Goal: Task Accomplishment & Management: Use online tool/utility

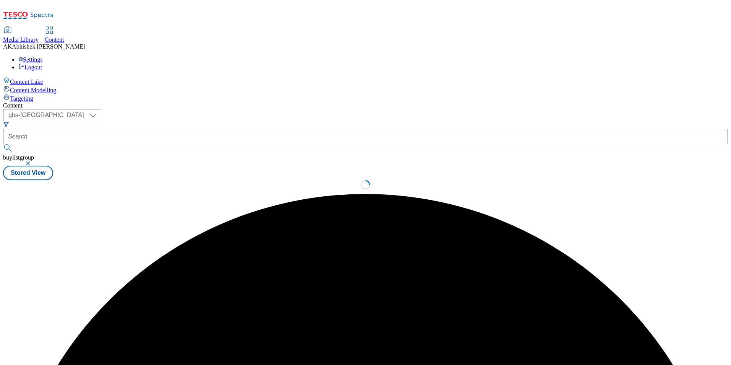
select select "ghs-uk"
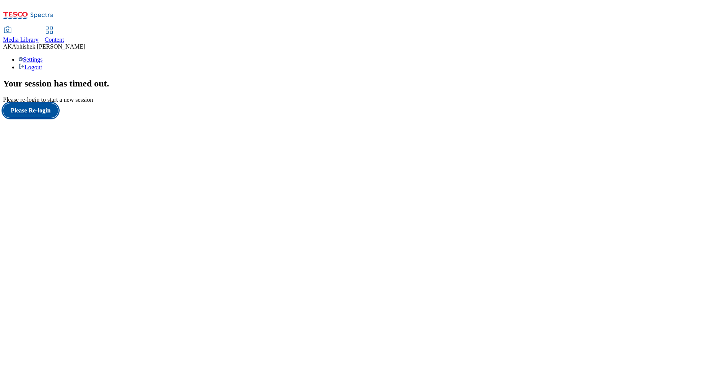
click at [58, 118] on button "Please Re-login" at bounding box center [30, 110] width 55 height 15
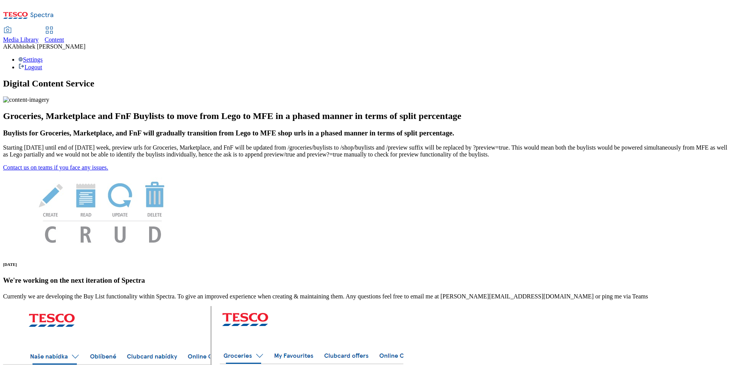
click at [64, 36] on span "Content" at bounding box center [54, 39] width 19 height 6
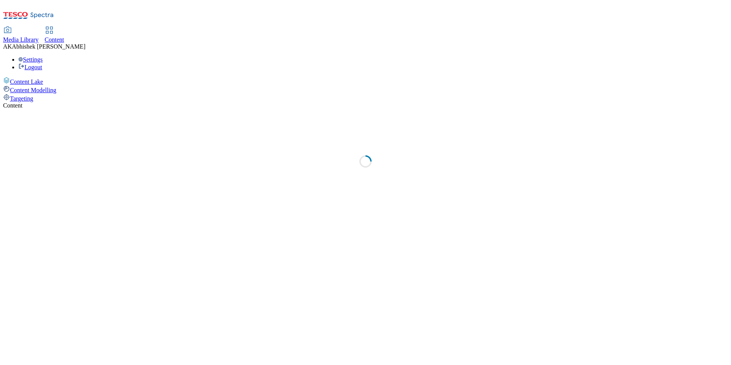
select select "ghs-uk"
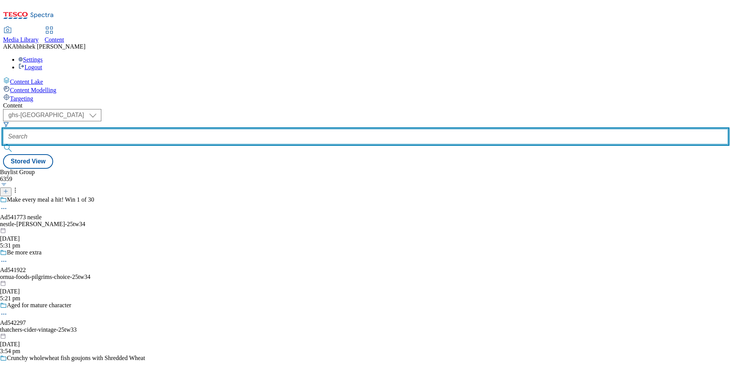
click at [201, 129] on input "text" at bounding box center [365, 136] width 725 height 15
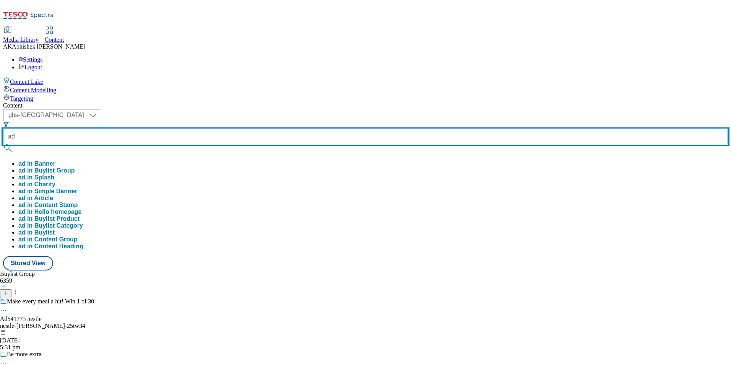
paste input "542416"
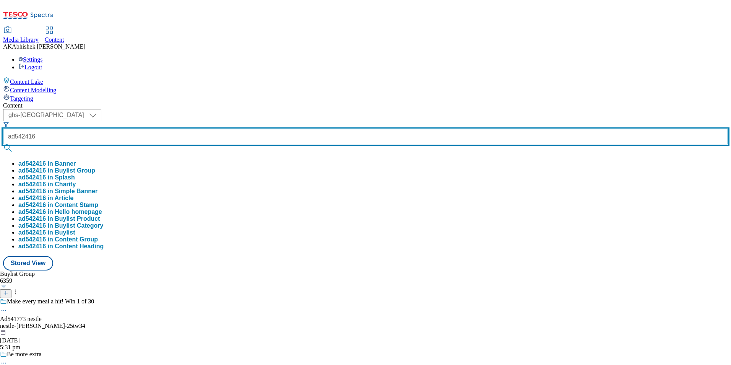
type input "ad542416"
click at [3, 144] on button "submit" at bounding box center [8, 148] width 11 height 8
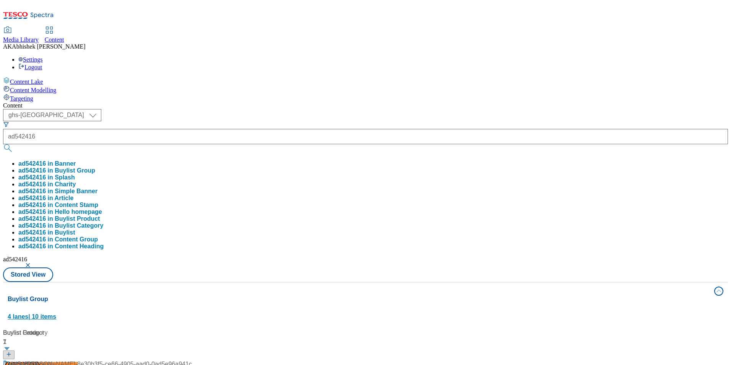
click at [401, 294] on div "Buylist Group 4 lanes | 10 items" at bounding box center [359, 307] width 702 height 26
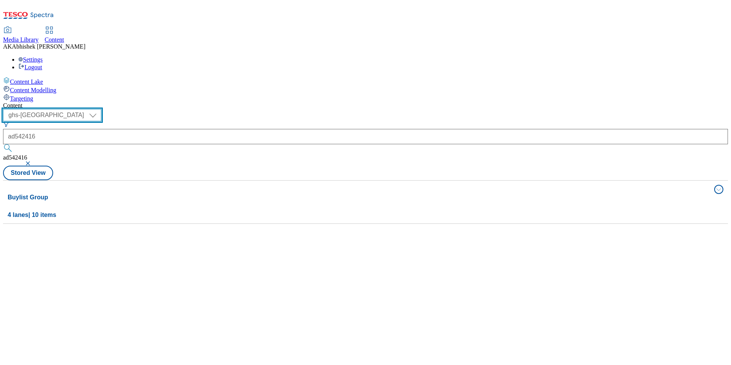
click at [101, 109] on select "ghs-roi ghs-uk" at bounding box center [52, 115] width 98 height 12
select select "ghs-roi"
click at [99, 109] on select "ghs-roi ghs-uk" at bounding box center [52, 115] width 98 height 12
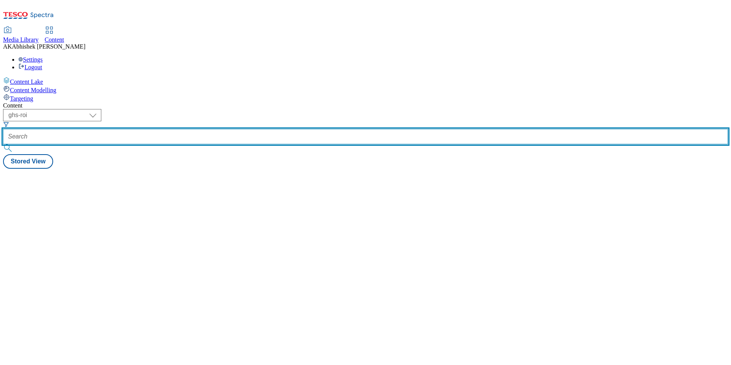
click at [188, 129] on input "text" at bounding box center [365, 136] width 725 height 15
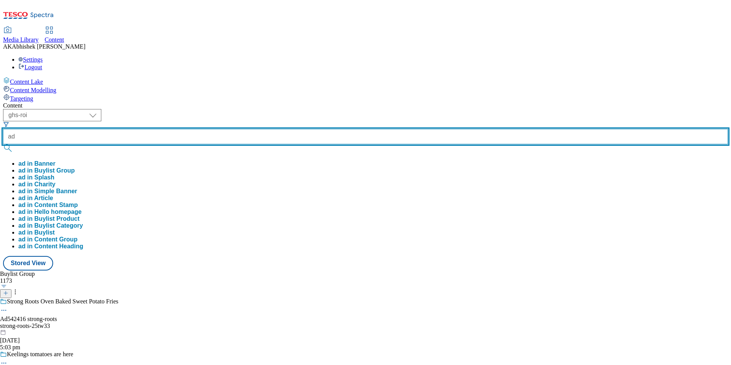
paste input "542416"
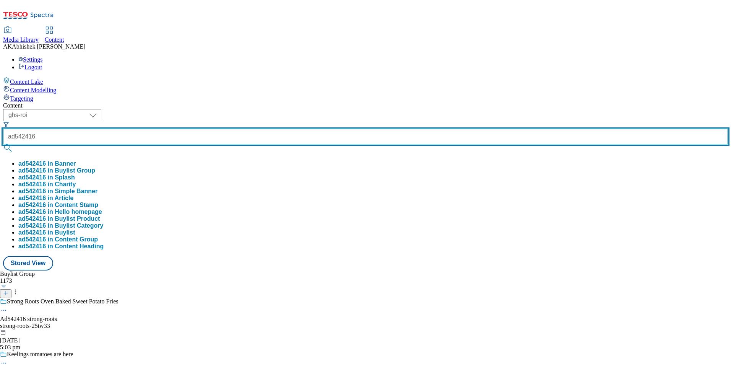
type input "ad542416"
click at [3, 144] on button "submit" at bounding box center [8, 148] width 11 height 8
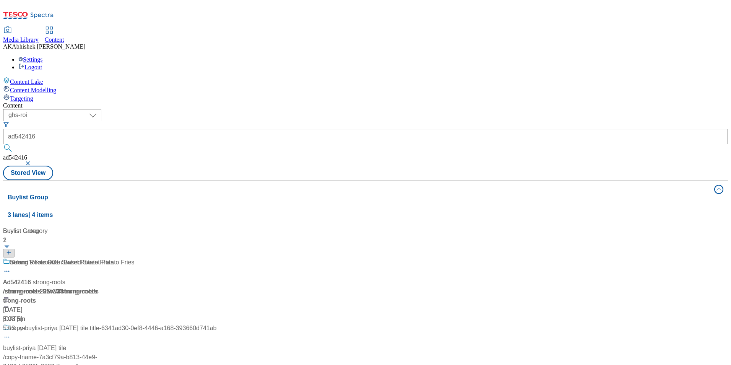
click at [353, 109] on div "( optional ) ghs-roi ghs-uk ghs-roi ad542416 ad542416 Stored View" at bounding box center [365, 144] width 725 height 71
click at [201, 258] on div "Ireland's Favourite Sweet Potato Fries" at bounding box center [109, 268] width 213 height 20
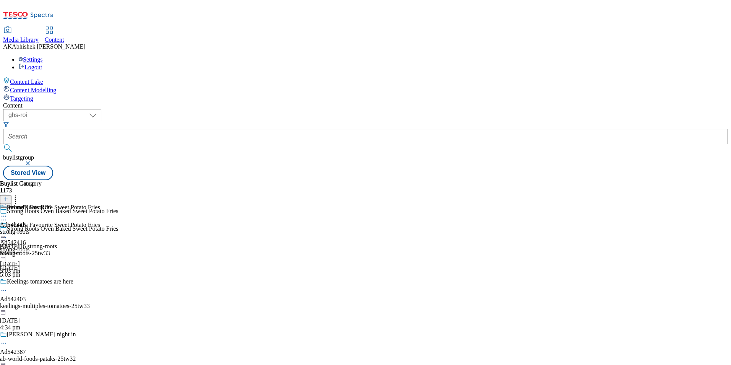
drag, startPoint x: 212, startPoint y: 123, endPoint x: 209, endPoint y: 120, distance: 4.1
click at [8, 234] on icon at bounding box center [4, 238] width 8 height 8
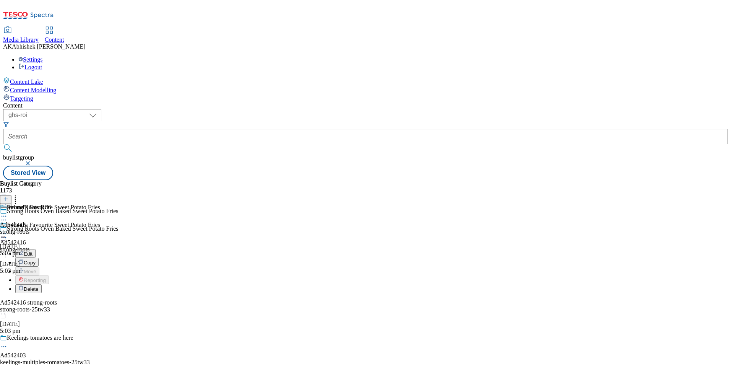
click at [32, 251] on span "Edit" at bounding box center [28, 254] width 9 height 6
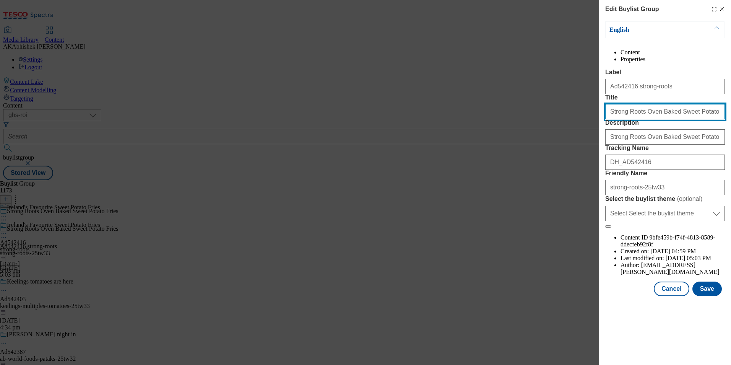
click at [645, 119] on input "Strong Roots Oven Baked Sweet Potato Fries" at bounding box center [665, 111] width 120 height 15
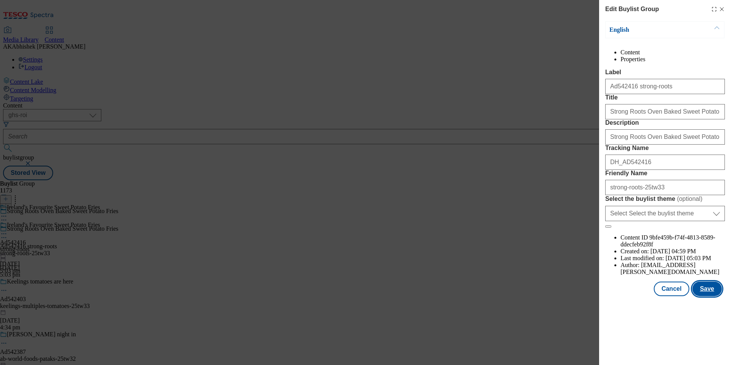
click at [708, 296] on button "Save" at bounding box center [706, 288] width 29 height 15
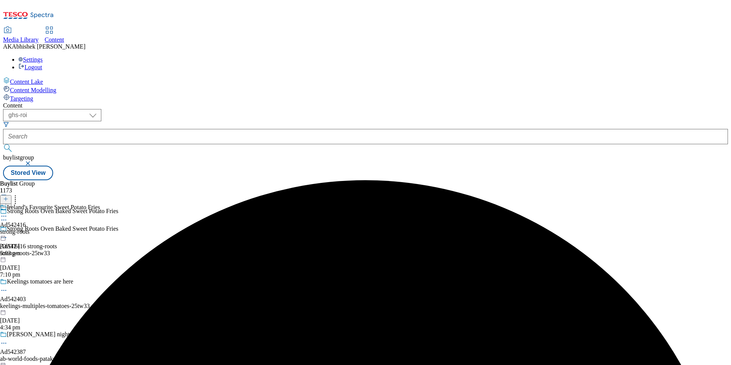
click at [8, 212] on icon at bounding box center [4, 216] width 8 height 8
click at [32, 229] on span "Edit" at bounding box center [28, 232] width 9 height 6
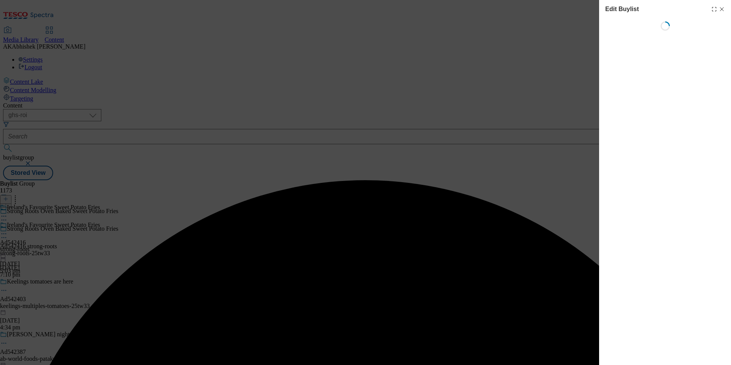
select select "tactical"
select select "supplier funded short term 1-3 weeks"
select select "dunnhumby"
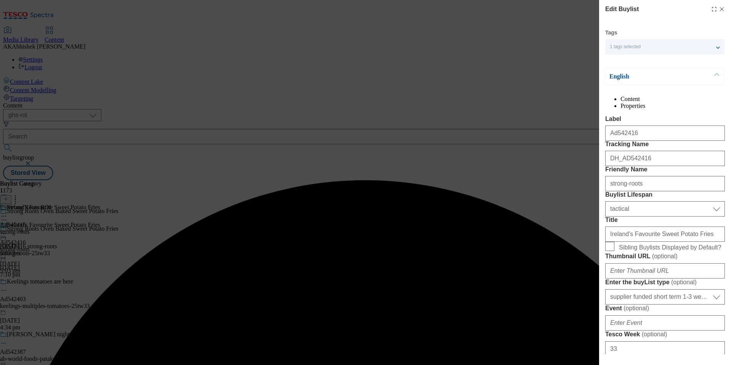
select select "Banner"
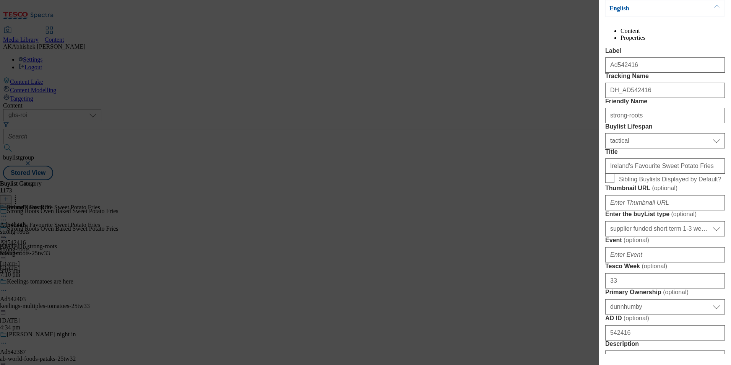
scroll to position [115, 0]
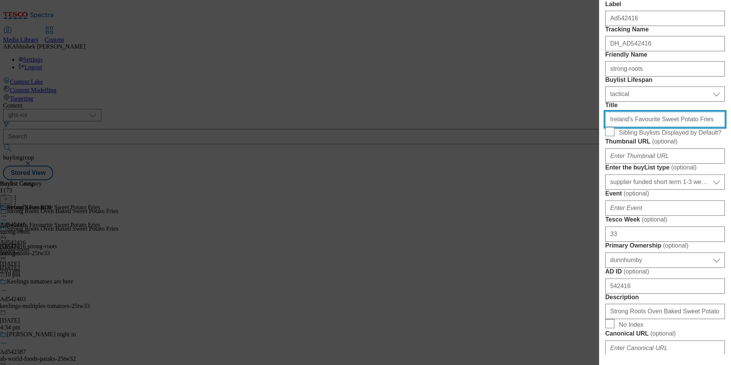
drag, startPoint x: 647, startPoint y: 186, endPoint x: 606, endPoint y: 185, distance: 41.3
click at [606, 127] on input "Ireland's Favourite Sweet Potato Fries" at bounding box center [665, 119] width 120 height 15
drag, startPoint x: 606, startPoint y: 184, endPoint x: 546, endPoint y: 176, distance: 59.8
click at [546, 176] on div "Edit Buylist Tags 1 tags selected fnf marketplace whoosh ghs buylist English Co…" at bounding box center [365, 182] width 731 height 365
drag, startPoint x: 698, startPoint y: 187, endPoint x: 610, endPoint y: 185, distance: 88.3
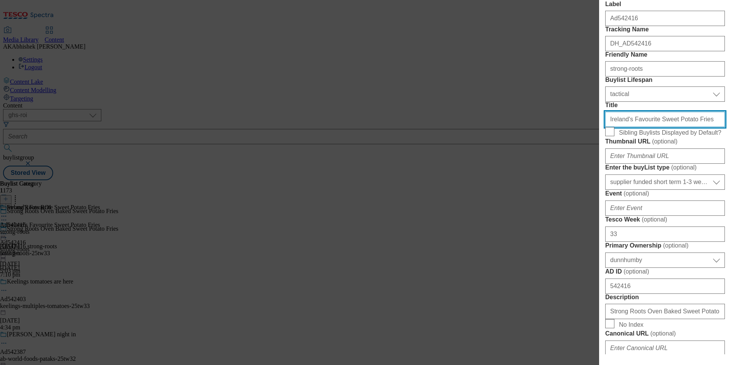
click at [610, 127] on input "Ireland's Favourite Sweet Potato Fries" at bounding box center [665, 119] width 120 height 15
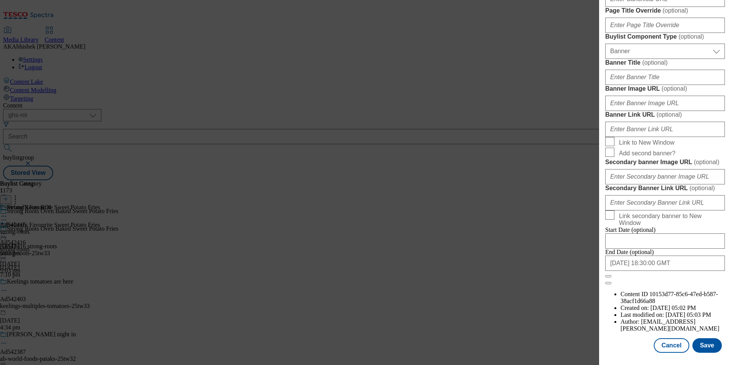
scroll to position [747, 0]
click at [685, 271] on input "2025-12-12 18:30:00 GMT" at bounding box center [665, 262] width 120 height 15
select select "2025"
select select "December"
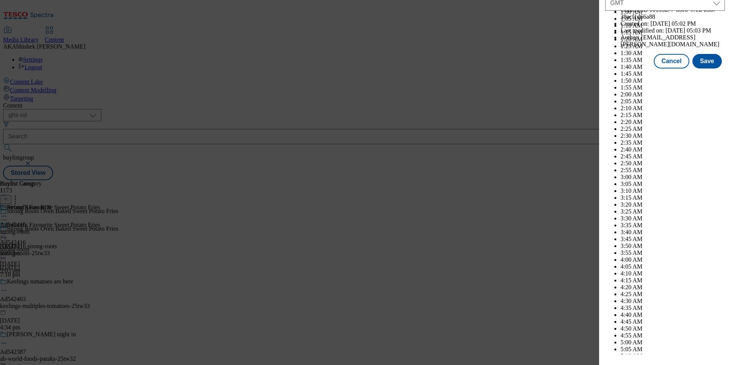
scroll to position [3136, 0]
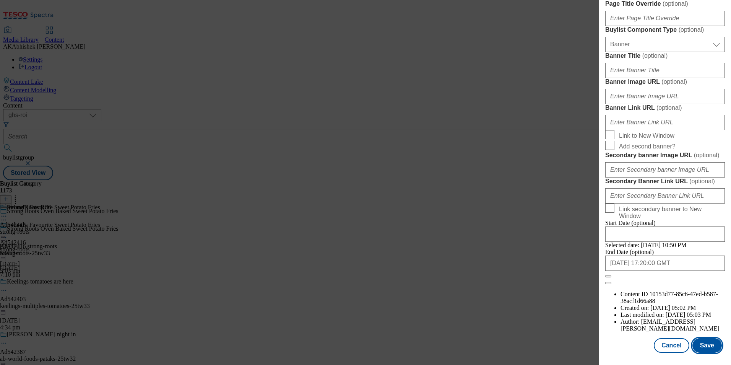
click at [702, 341] on button "Save" at bounding box center [706, 345] width 29 height 15
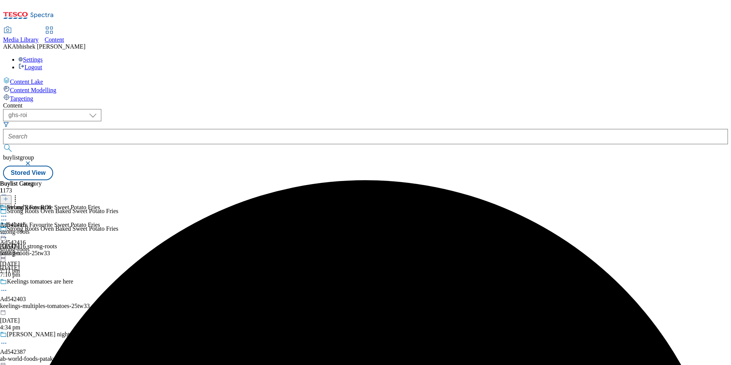
click at [6, 216] on circle at bounding box center [5, 216] width 1 height 1
click at [36, 229] on div "Edit" at bounding box center [25, 232] width 20 height 6
click at [8, 212] on icon at bounding box center [4, 216] width 8 height 8
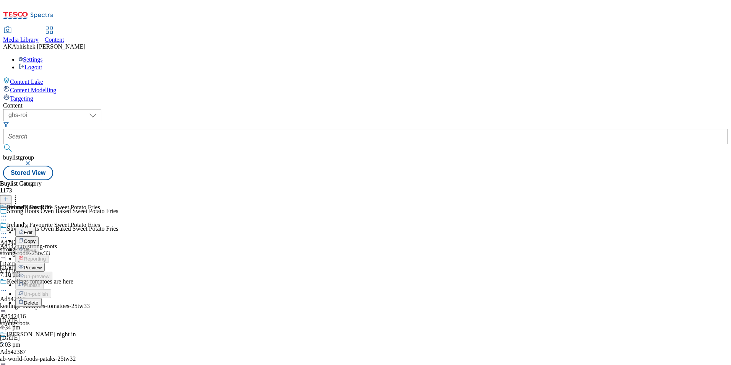
click at [36, 227] on button "Edit" at bounding box center [25, 231] width 20 height 9
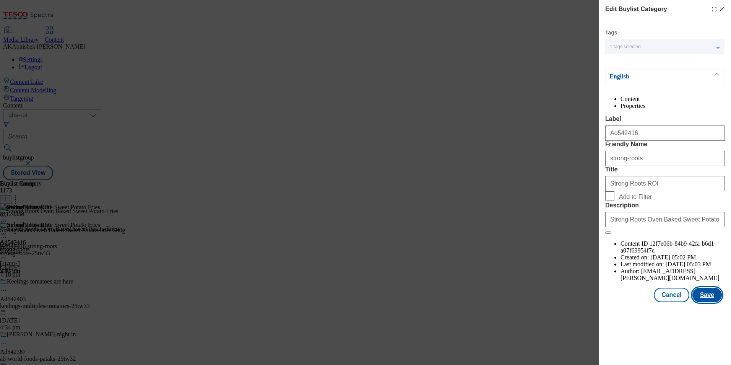
click at [711, 302] on button "Save" at bounding box center [706, 294] width 29 height 15
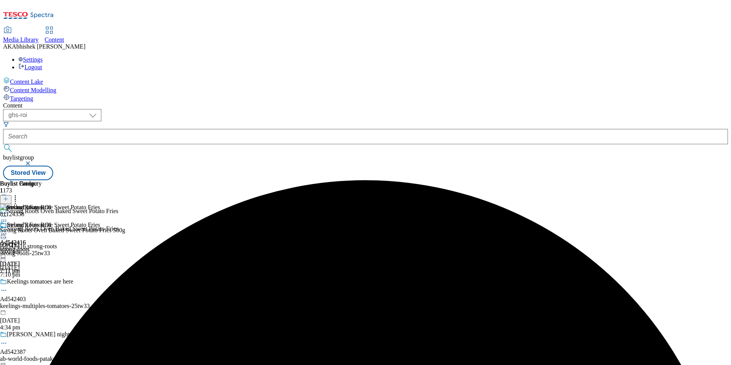
click at [8, 230] on icon at bounding box center [4, 234] width 8 height 8
click at [42, 282] on span "Preview" at bounding box center [33, 285] width 18 height 6
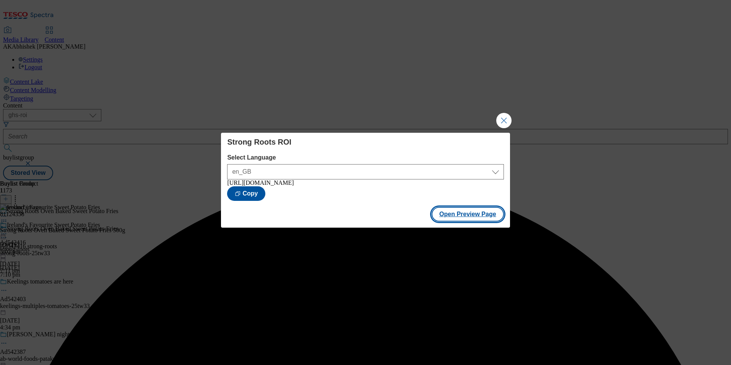
click at [473, 210] on button "Open Preview Page" at bounding box center [468, 214] width 72 height 15
click at [507, 117] on button "Close Modal" at bounding box center [503, 120] width 15 height 15
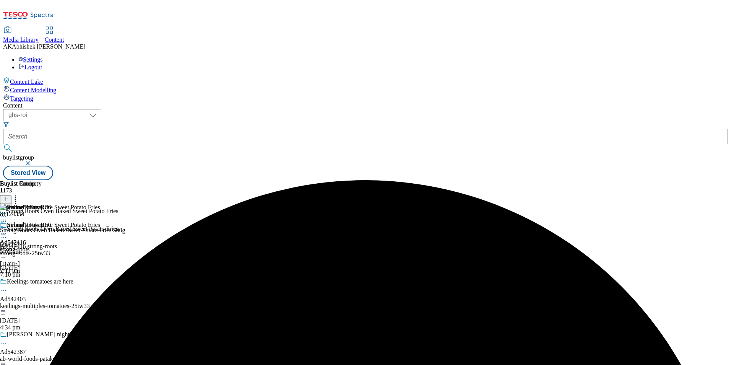
click at [8, 230] on icon at bounding box center [4, 234] width 8 height 8
click at [41, 308] on span "Publish" at bounding box center [32, 311] width 17 height 6
